Goal: Task Accomplishment & Management: Use online tool/utility

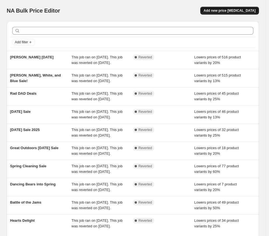
click at [242, 9] on span "Add new price [MEDICAL_DATA]" at bounding box center [230, 10] width 52 height 4
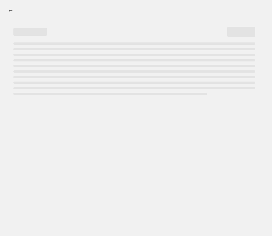
select select "percentage"
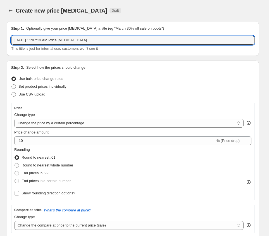
drag, startPoint x: 99, startPoint y: 39, endPoint x: -19, endPoint y: 37, distance: 118.0
click at [0, 37] on html "Home Settings Plans Skip to content Create new price [MEDICAL_DATA]. This page …" at bounding box center [134, 118] width 269 height 236
type input "End of Summer Sale"
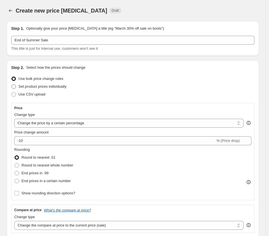
click at [13, 86] on span at bounding box center [13, 86] width 4 height 4
click at [12, 85] on input "Set product prices individually" at bounding box center [11, 84] width 0 height 0
radio input "true"
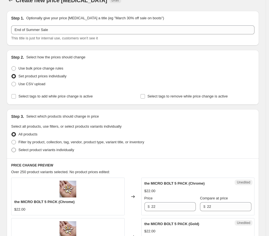
scroll to position [12, 0]
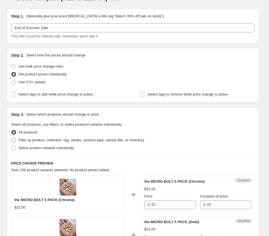
click at [27, 140] on span "Filter by product, collection, tag, vendor, product type, variant title, or inv…" at bounding box center [81, 140] width 126 height 4
click at [12, 138] on input "Filter by product, collection, tag, vendor, product type, variant title, or inv…" at bounding box center [11, 138] width 0 height 0
radio input "true"
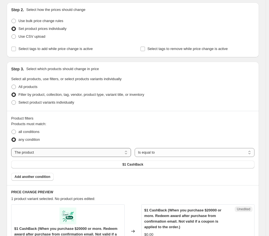
scroll to position [58, 0]
click at [41, 153] on select "The product The product's collection The product's tag The product's vendor The…" at bounding box center [71, 152] width 120 height 9
select select "collection"
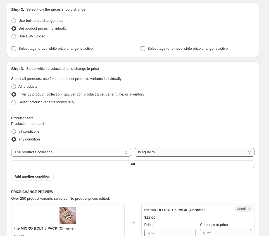
click at [194, 152] on select "Is equal to Is not equal to" at bounding box center [195, 152] width 120 height 9
click at [152, 165] on button "All" at bounding box center [133, 164] width 244 height 8
